Goal: Transaction & Acquisition: Book appointment/travel/reservation

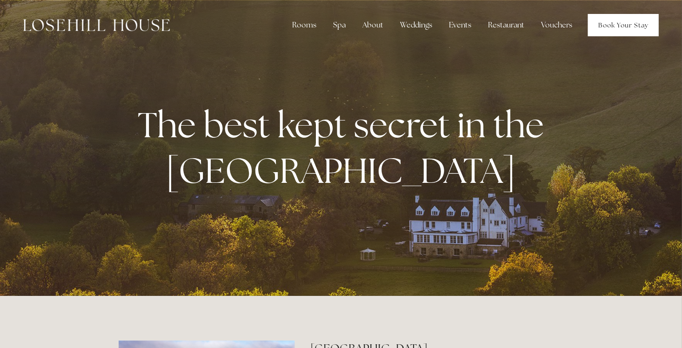
click at [605, 20] on link "Book Your Stay" at bounding box center [623, 25] width 71 height 22
click at [614, 24] on link "Book Your Stay" at bounding box center [623, 25] width 71 height 22
